Goal: Information Seeking & Learning: Learn about a topic

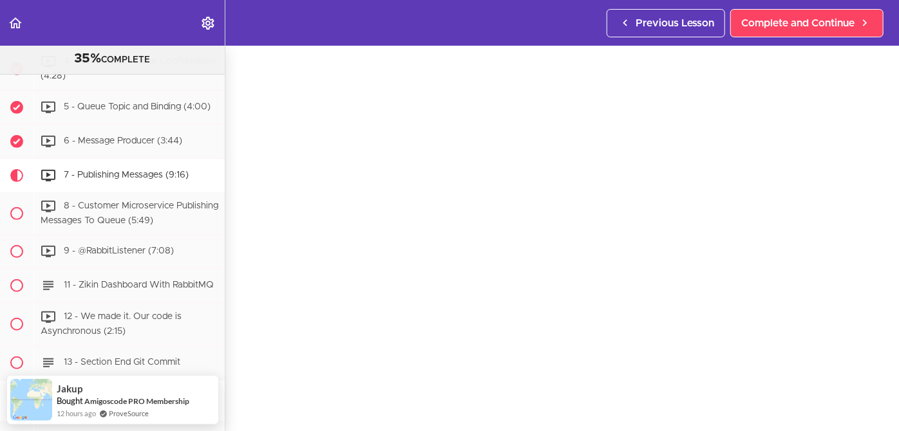
scroll to position [42, 0]
click at [311, 408] on section "Microservices and Distributed Systems 35% COMPLETE Getting Started 1 - Few Word…" at bounding box center [449, 239] width 899 height 386
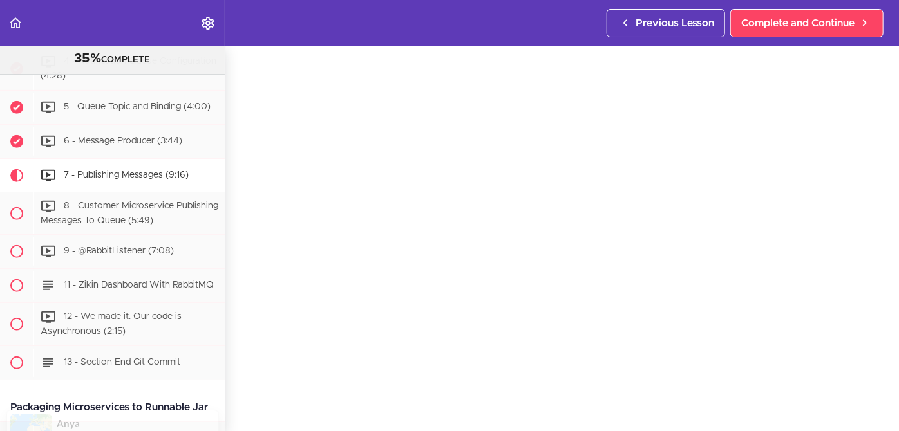
click at [437, 410] on section "Microservices and Distributed Systems 35% COMPLETE Getting Started 1 - Few Word…" at bounding box center [449, 239] width 899 height 386
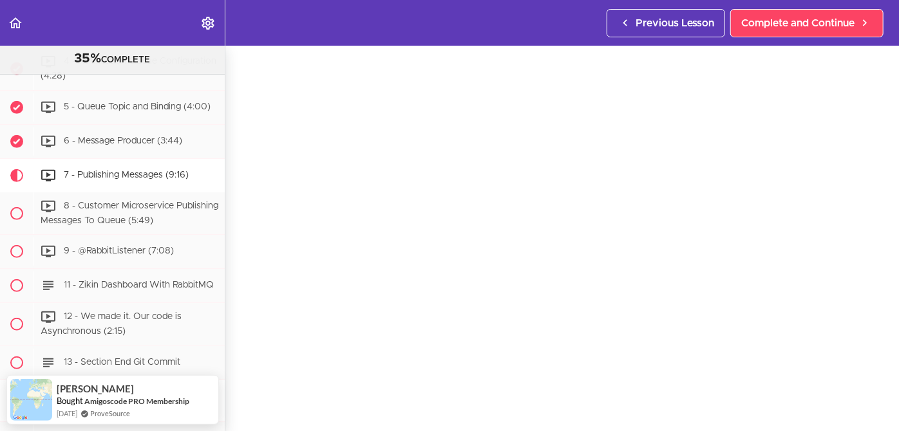
click at [690, 412] on section "Microservices and Distributed Systems 35% COMPLETE Getting Started 1 - Few Word…" at bounding box center [449, 239] width 899 height 386
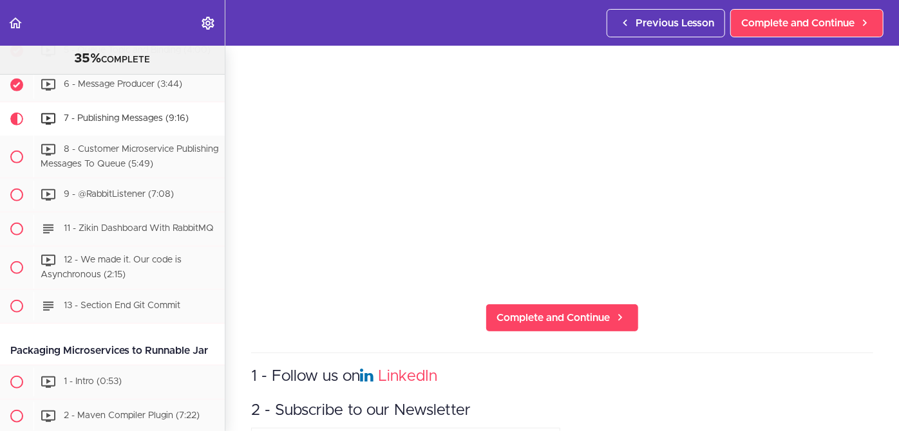
scroll to position [173, 0]
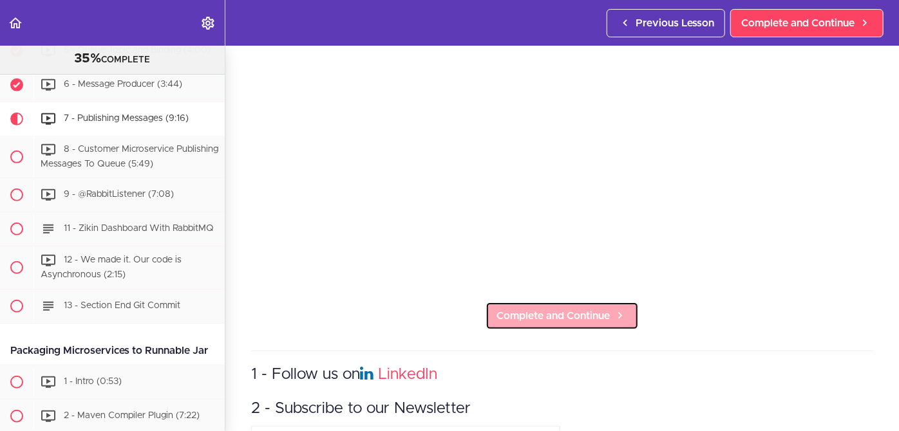
click at [558, 313] on span "Complete and Continue" at bounding box center [553, 315] width 113 height 15
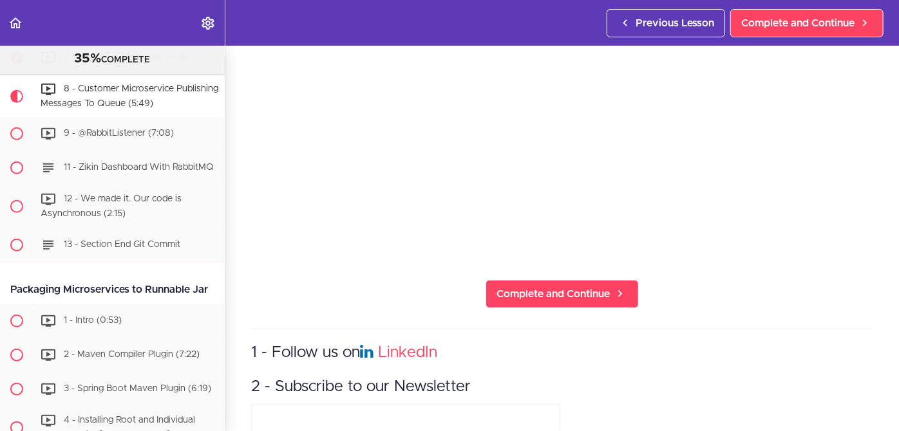
scroll to position [195, 0]
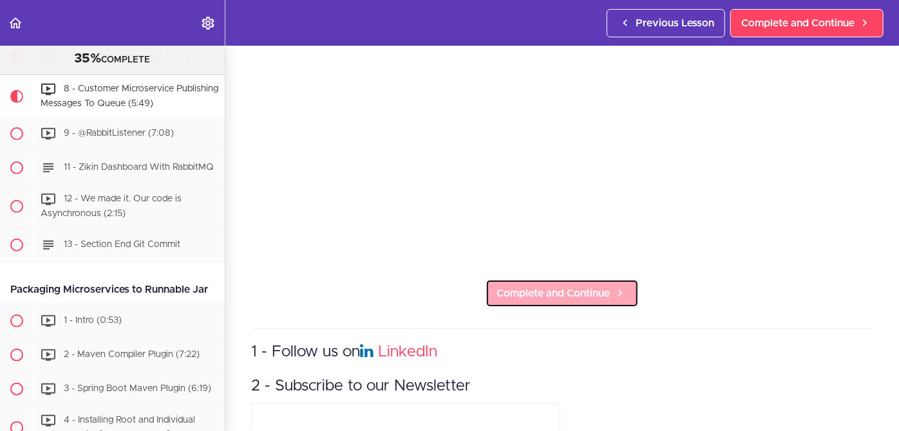
drag, startPoint x: 256, startPoint y: 310, endPoint x: 547, endPoint y: 290, distance: 291.8
click at [547, 290] on span "Complete and Continue" at bounding box center [553, 293] width 113 height 15
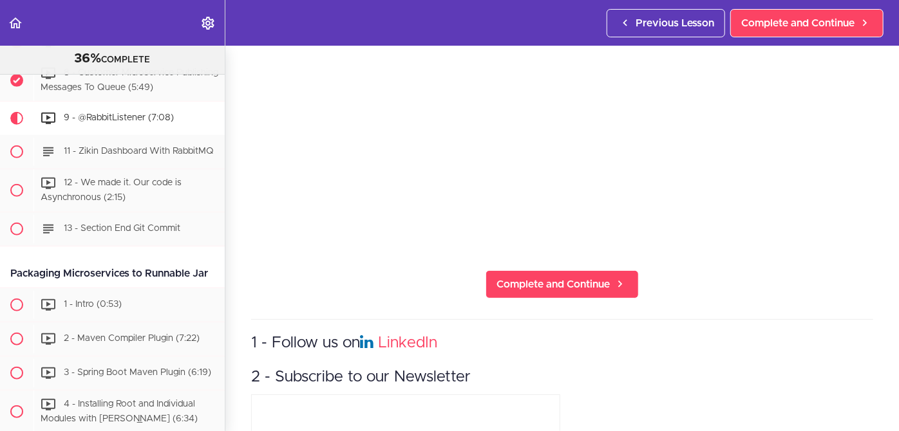
scroll to position [205, 0]
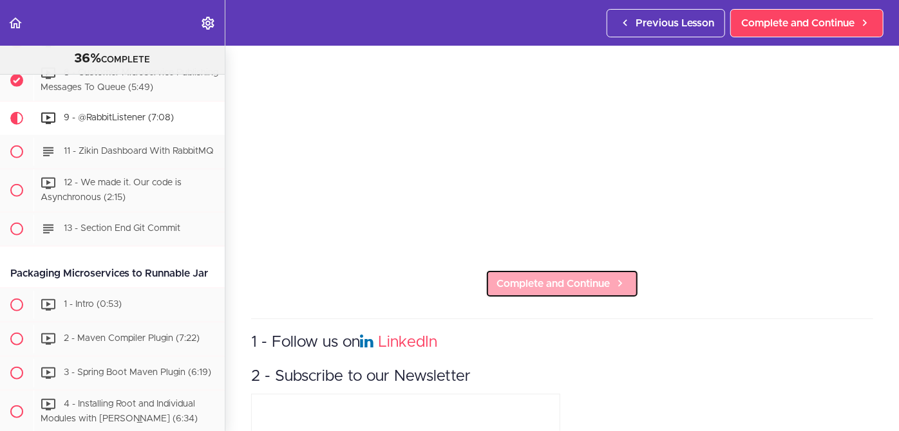
click at [546, 276] on span "Complete and Continue" at bounding box center [553, 283] width 113 height 15
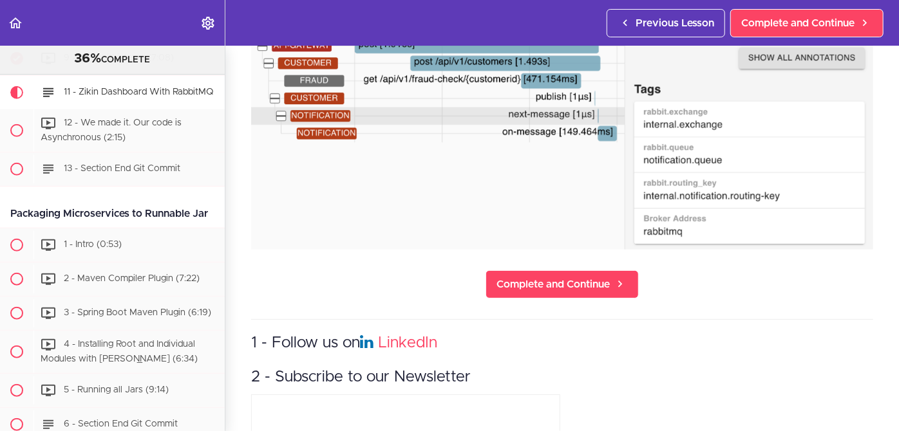
scroll to position [272, 0]
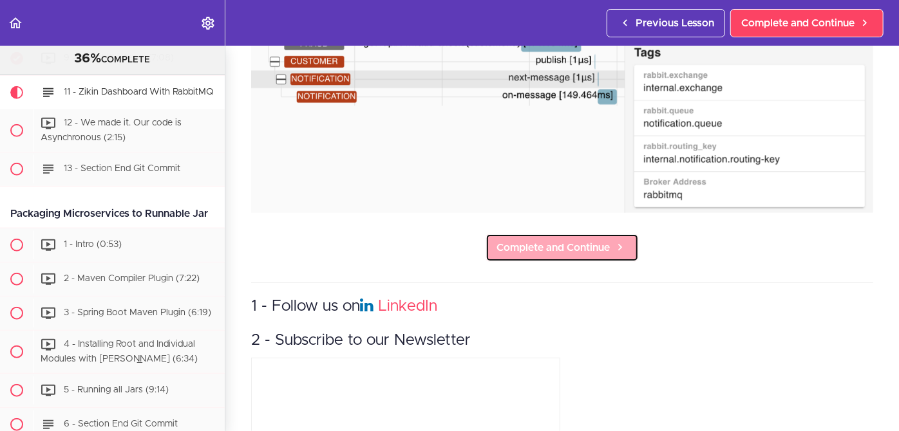
click at [559, 242] on span "Complete and Continue" at bounding box center [553, 247] width 113 height 15
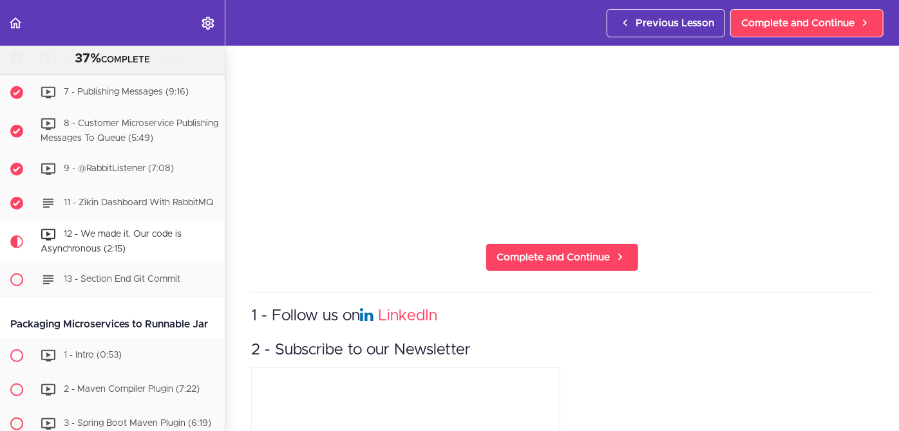
scroll to position [209, 0]
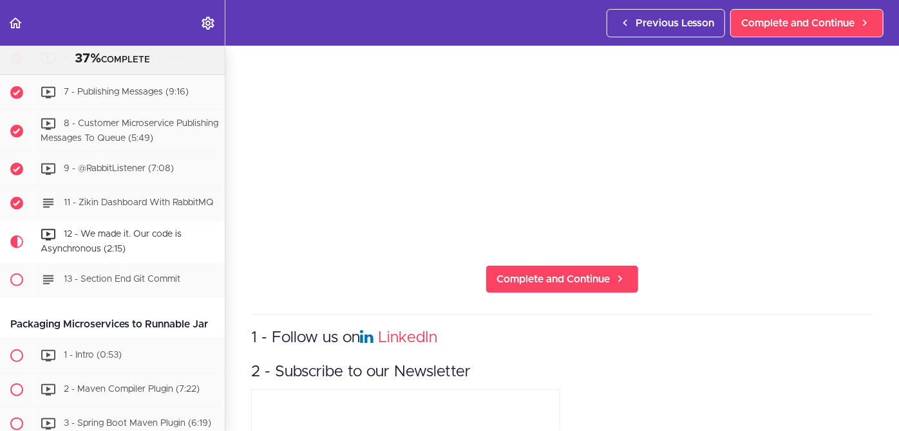
click at [253, 246] on section "Microservices and Distributed Systems 37% COMPLETE Getting Started 1 - Few Word…" at bounding box center [449, 239] width 899 height 386
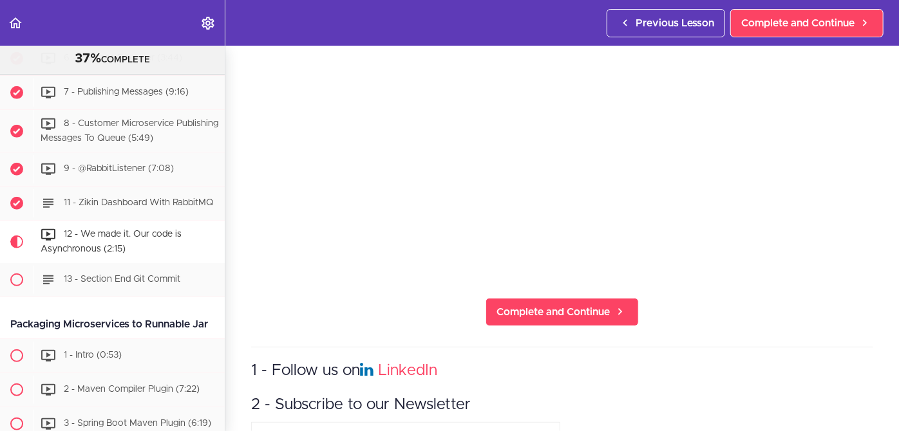
scroll to position [227, 0]
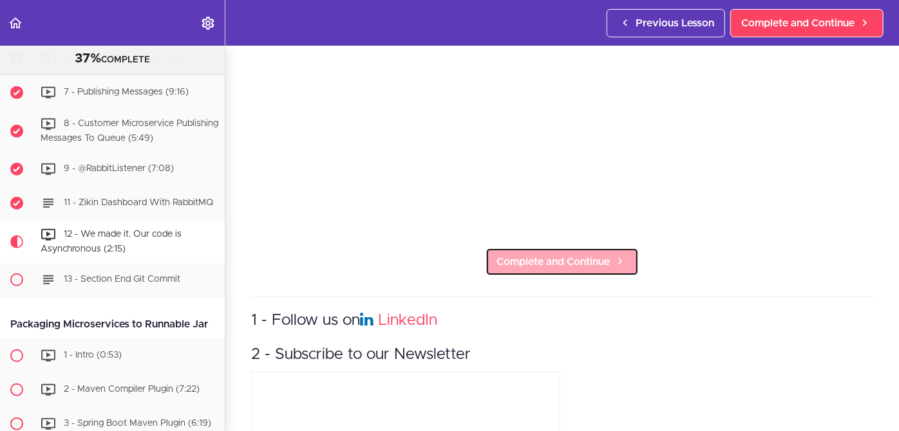
click at [536, 256] on span "Complete and Continue" at bounding box center [553, 261] width 113 height 15
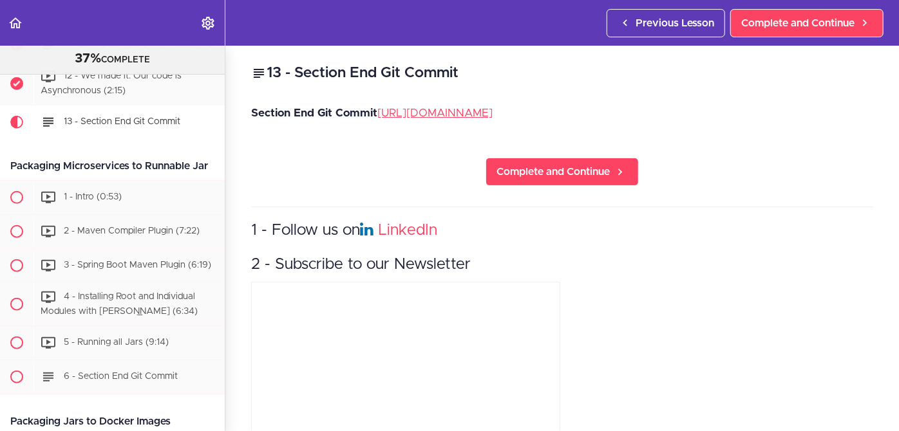
scroll to position [3049, 0]
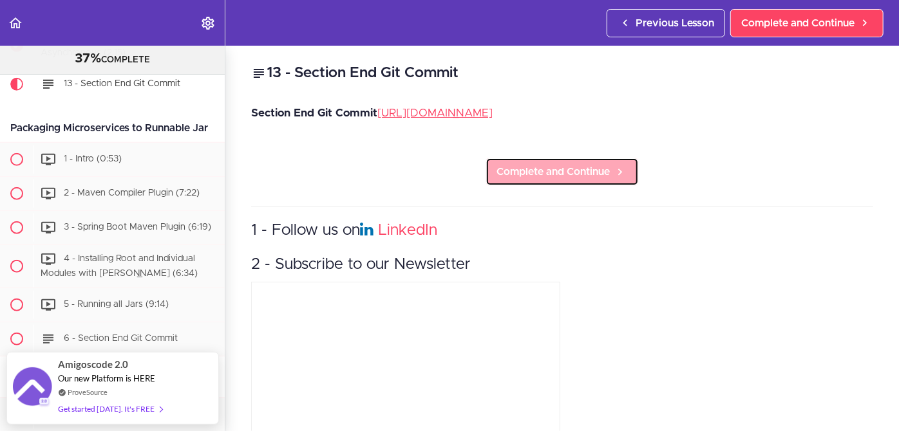
click at [574, 180] on span "Complete and Continue" at bounding box center [553, 171] width 113 height 15
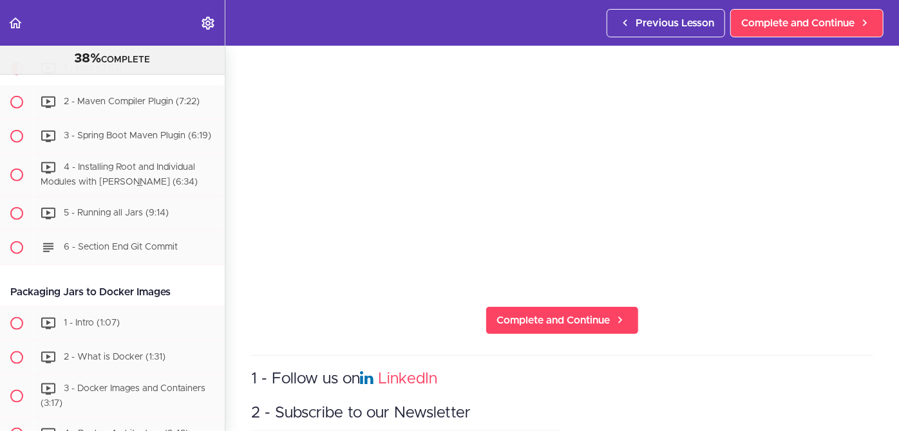
scroll to position [169, 0]
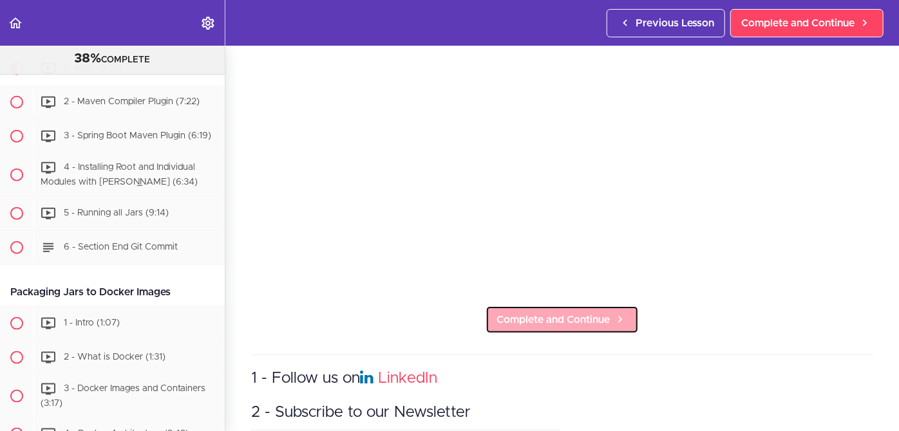
click at [555, 319] on span "Complete and Continue" at bounding box center [553, 319] width 113 height 15
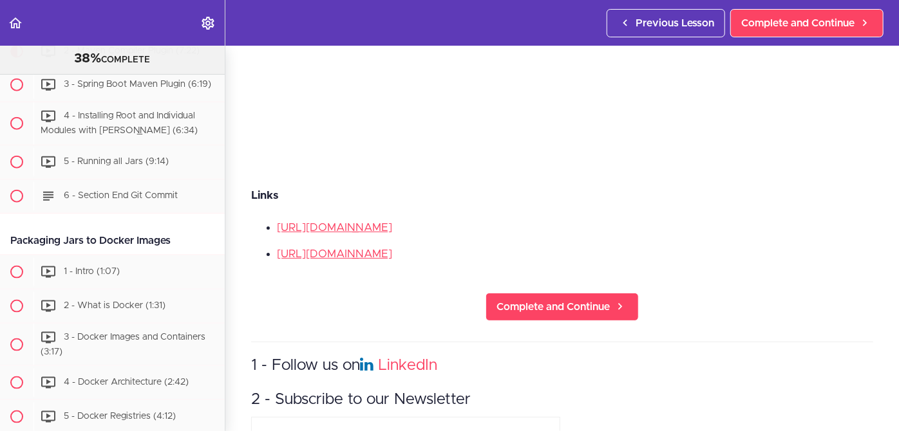
scroll to position [297, 0]
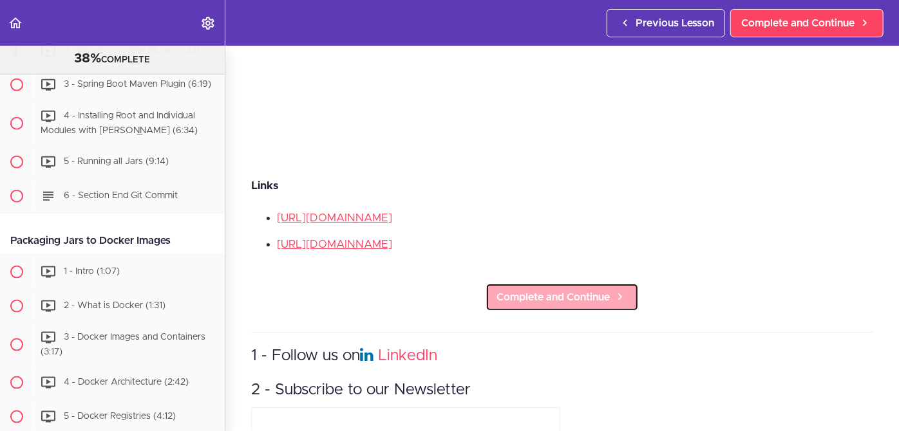
click at [549, 293] on span "Complete and Continue" at bounding box center [553, 297] width 113 height 15
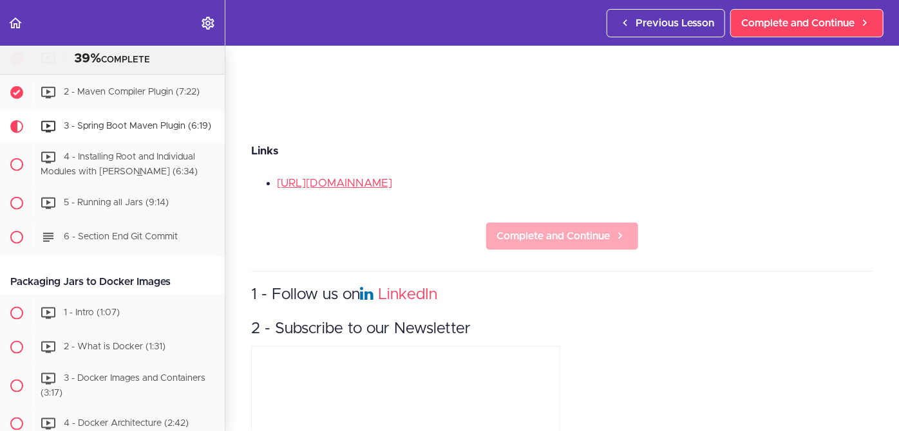
scroll to position [337, 0]
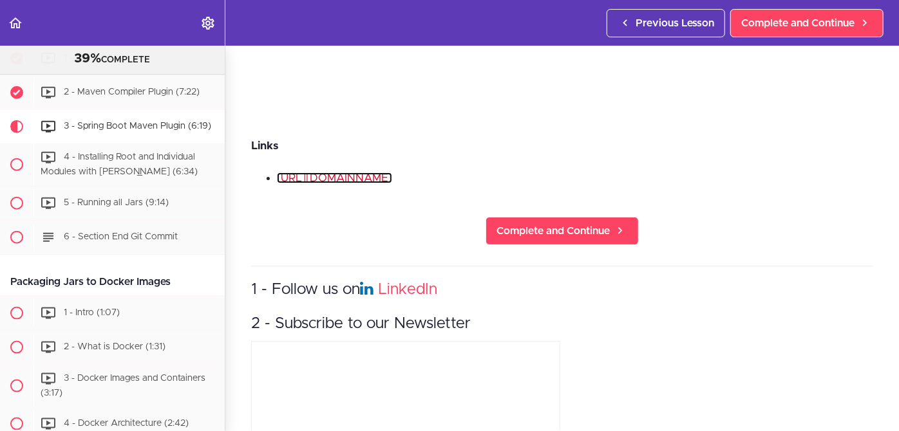
click at [392, 175] on link "[URL][DOMAIN_NAME]" at bounding box center [334, 178] width 115 height 11
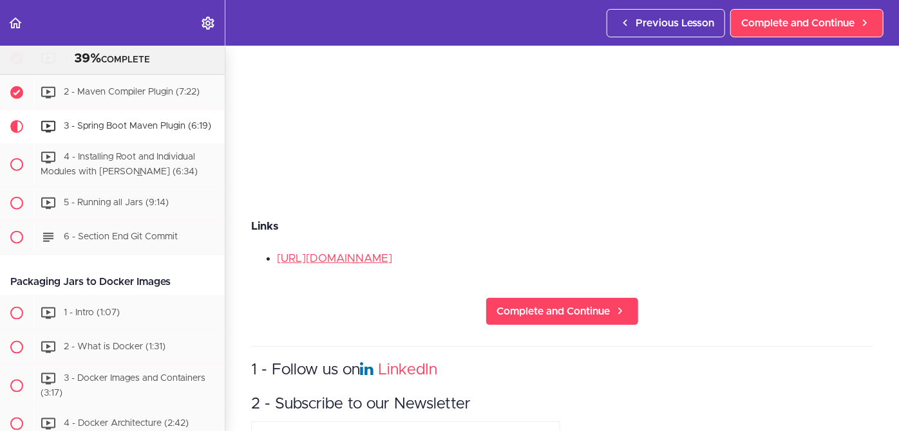
scroll to position [258, 0]
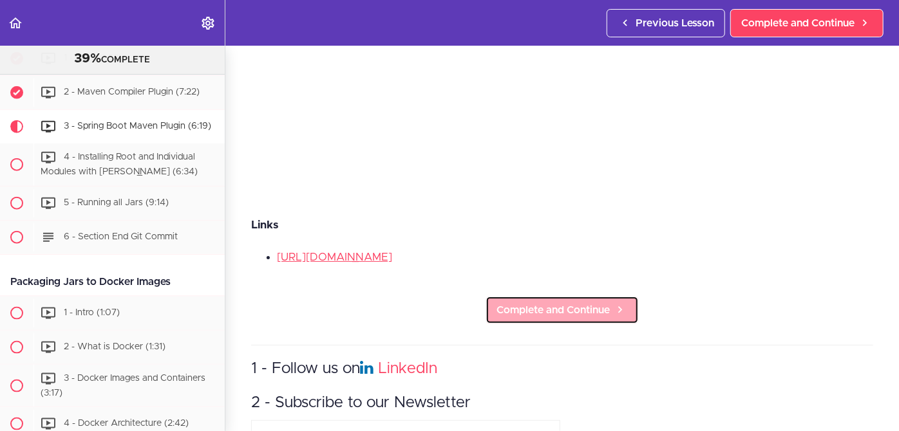
click at [556, 303] on span "Complete and Continue" at bounding box center [553, 310] width 113 height 15
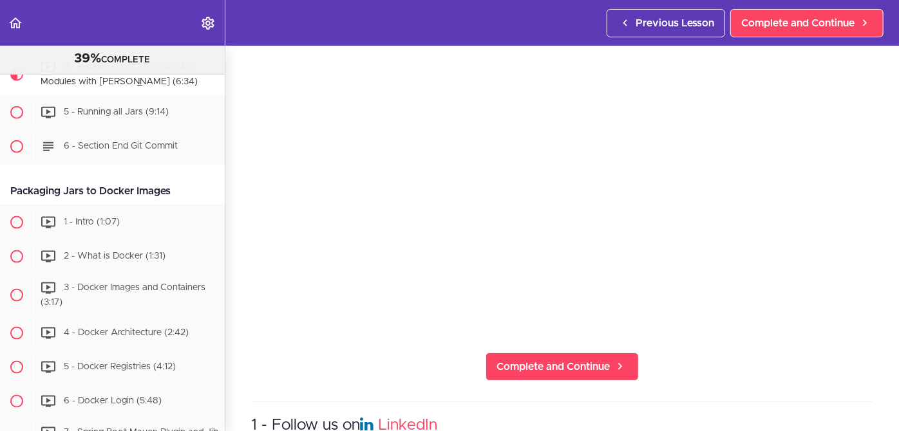
scroll to position [124, 0]
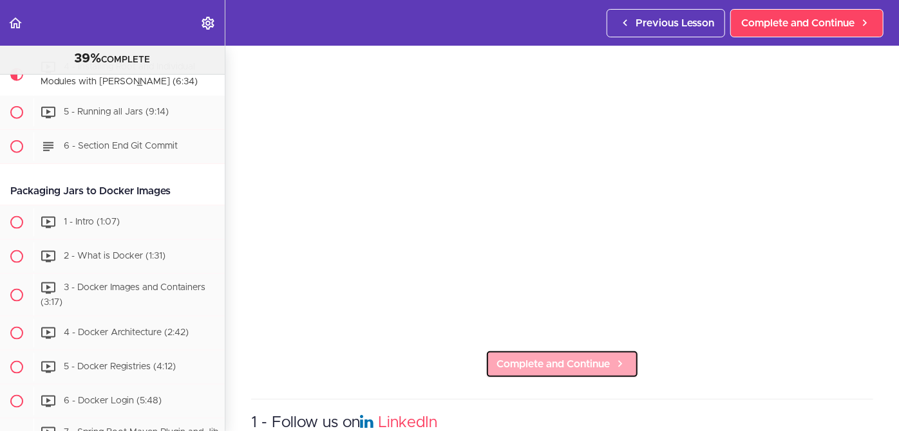
click at [554, 359] on span "Complete and Continue" at bounding box center [553, 364] width 113 height 15
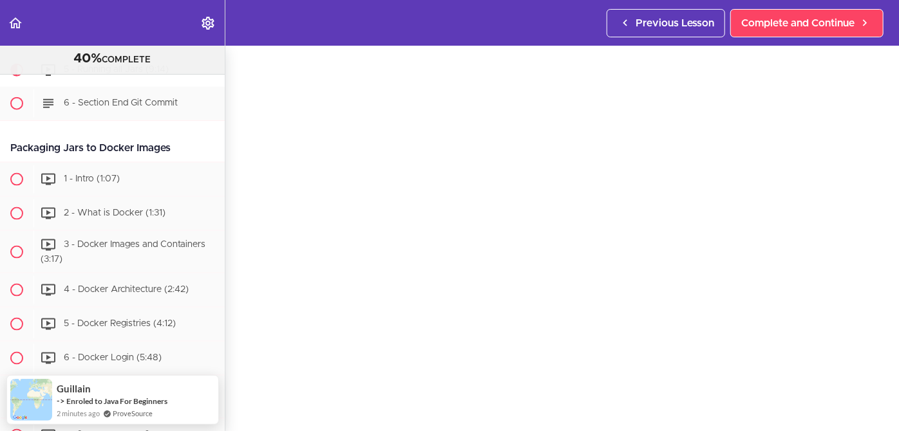
scroll to position [42, 0]
click at [488, 419] on section "Microservices and Distributed Systems 40% COMPLETE Getting Started 1 - Few Word…" at bounding box center [449, 239] width 899 height 386
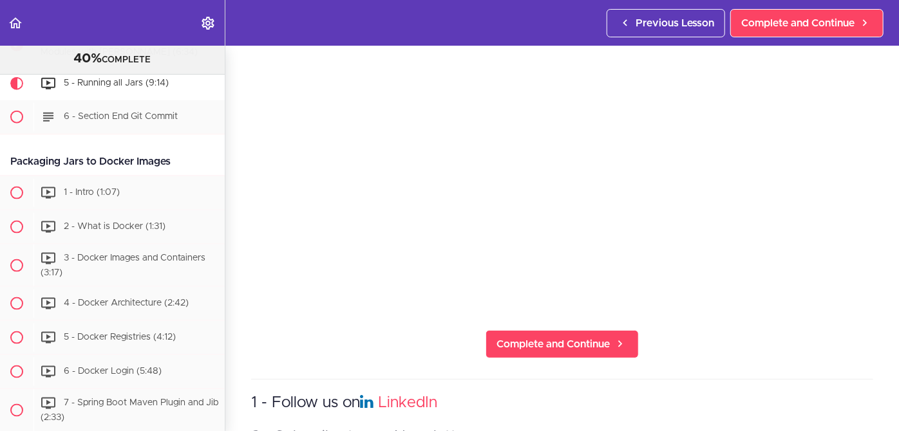
scroll to position [145, 0]
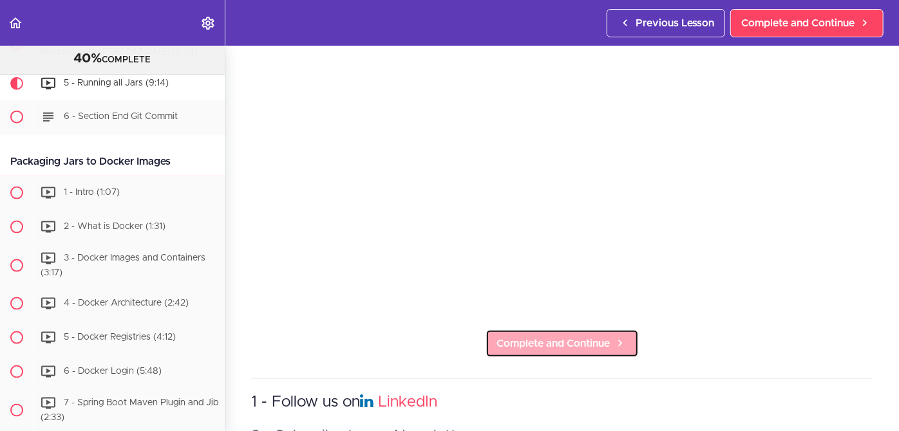
click at [530, 337] on span "Complete and Continue" at bounding box center [553, 343] width 113 height 15
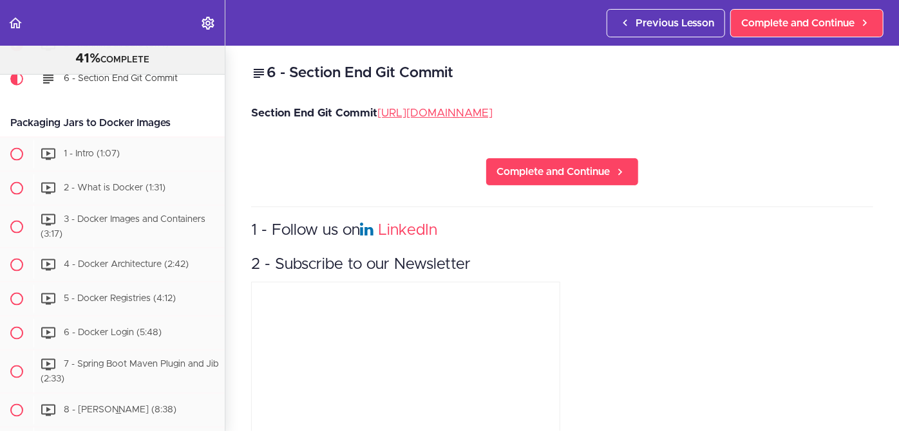
scroll to position [3319, 0]
